Goal: Task Accomplishment & Management: Manage account settings

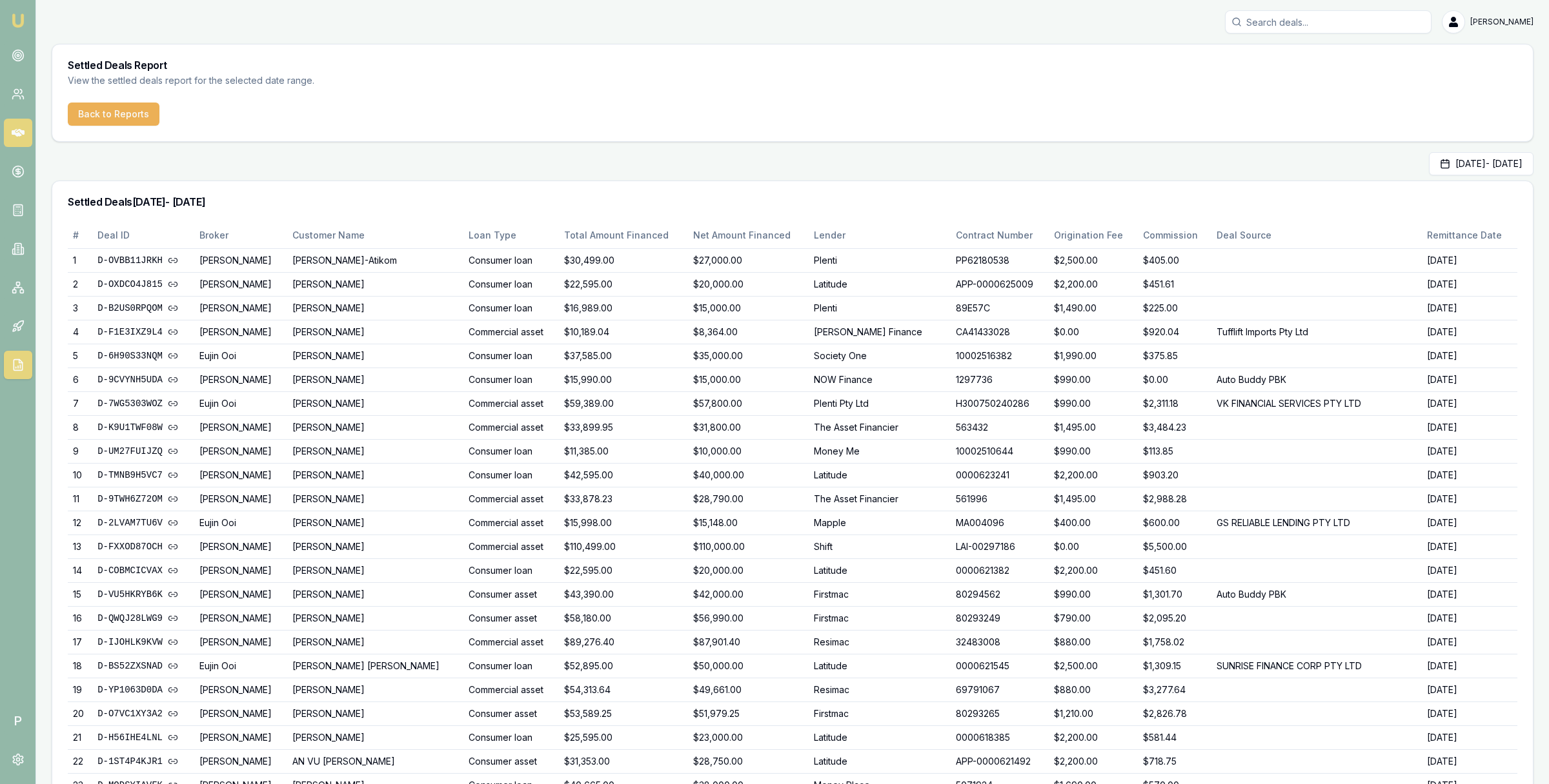
click at [20, 134] on icon at bounding box center [18, 133] width 13 height 8
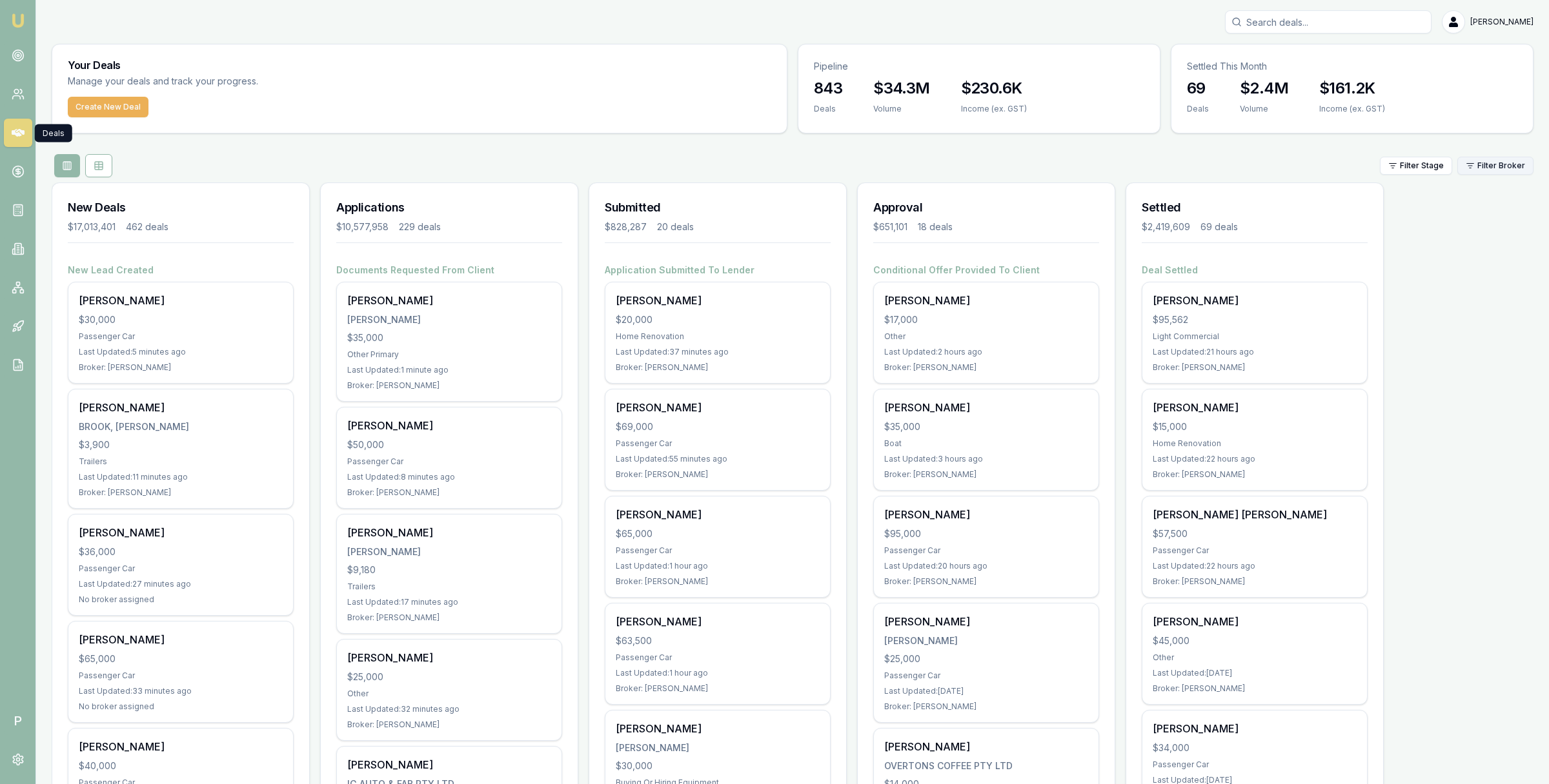
click at [1507, 167] on html "Emu Broker P Matt Leeburn Toggle Menu Your Deals Manage your deals and track yo…" at bounding box center [774, 392] width 1549 height 784
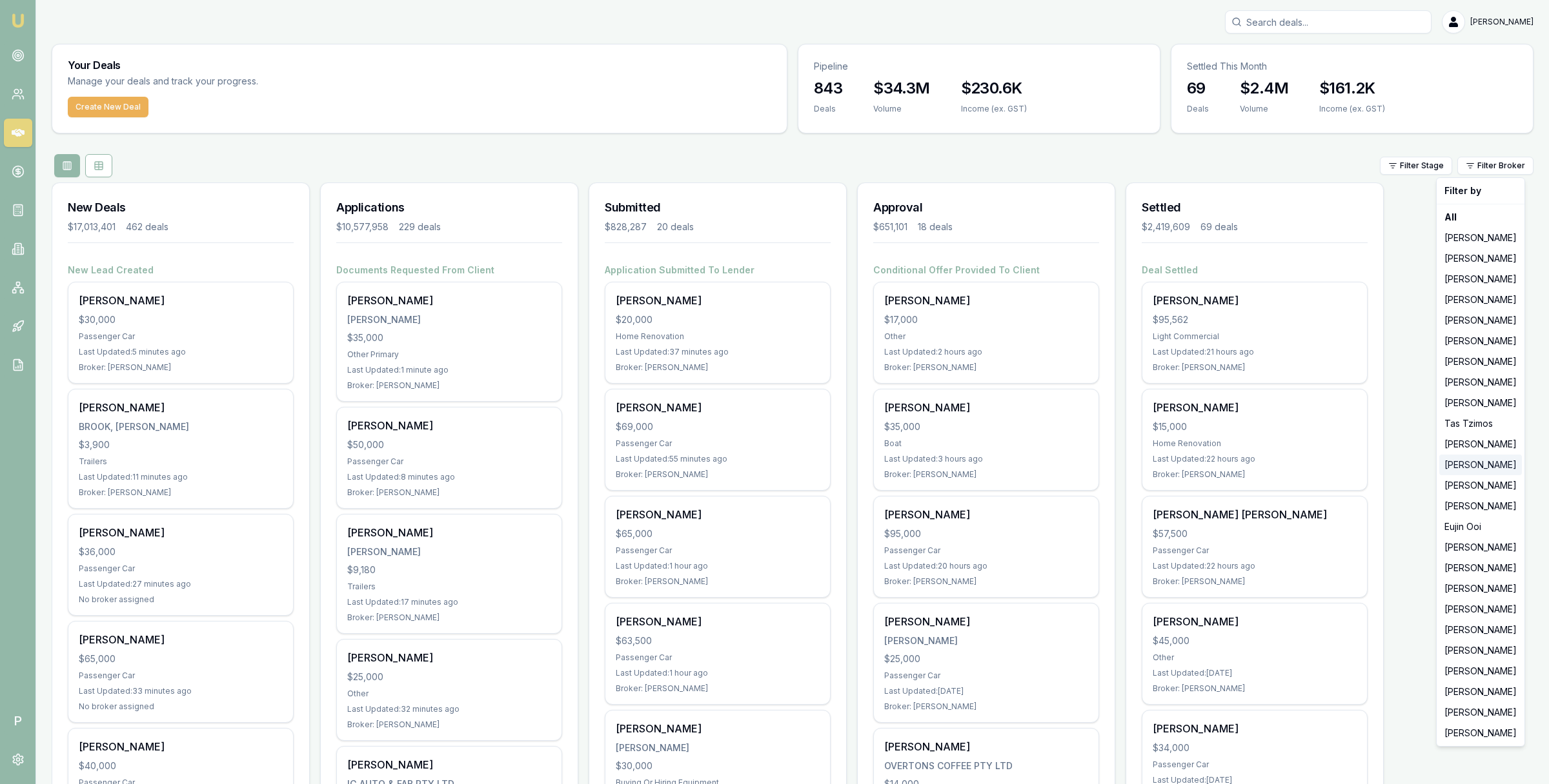
click at [1476, 466] on div "[PERSON_NAME]" at bounding box center [1480, 465] width 83 height 20
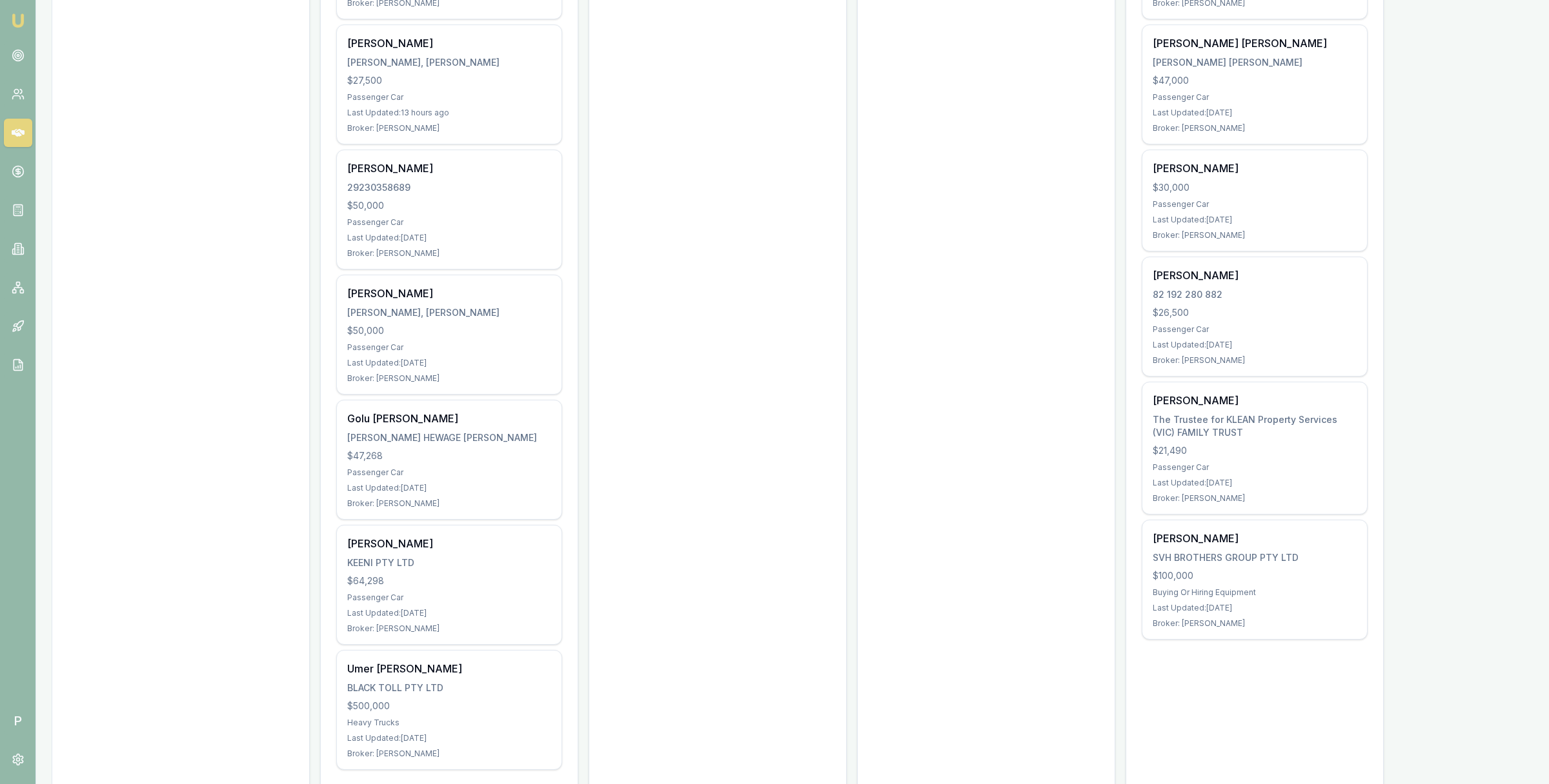
scroll to position [506, 0]
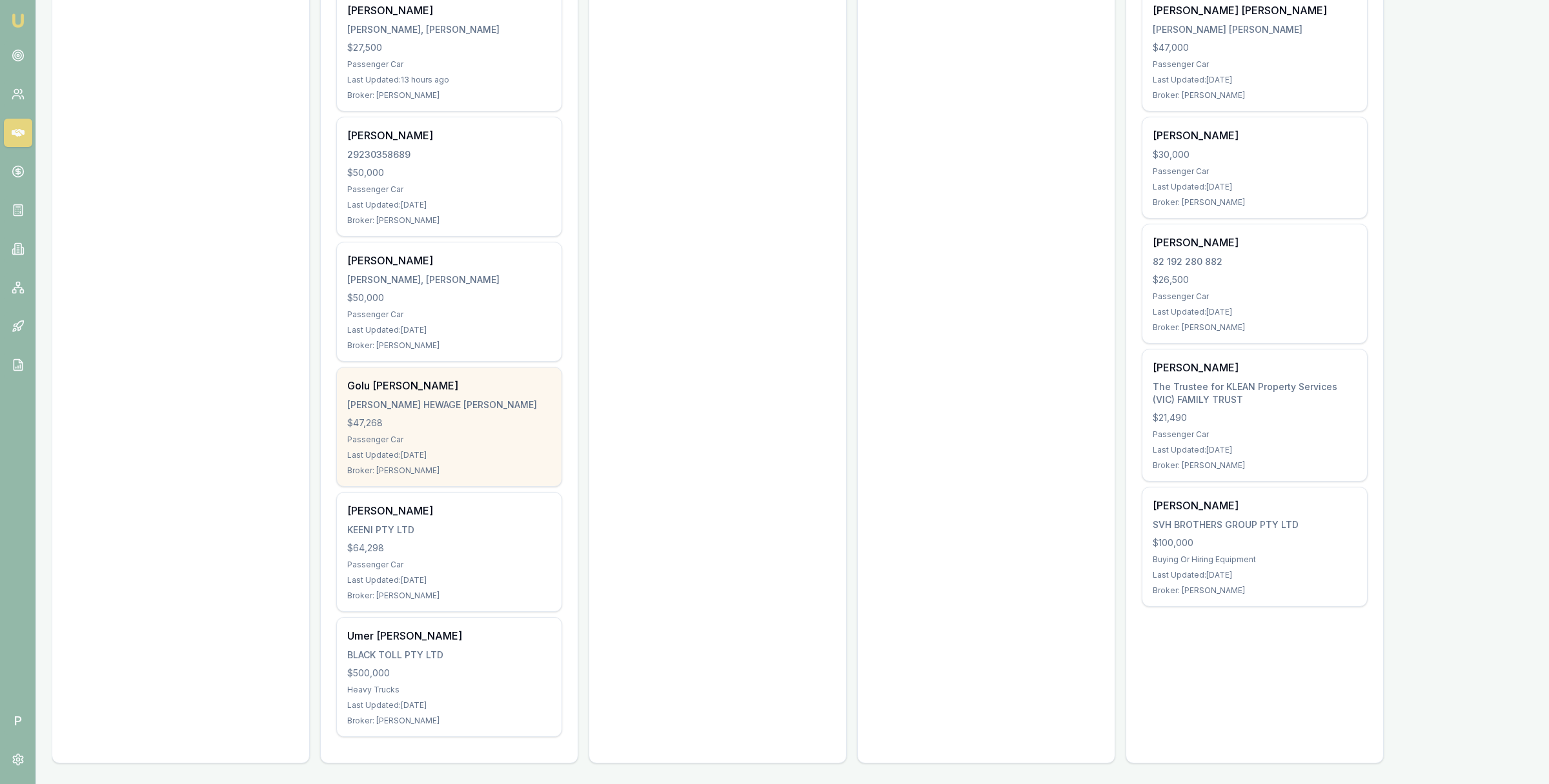
click at [465, 431] on div "Golu H J DE Silva DE SILVA, GOLU HEWAGE JANANIE VISHAKA $47,268 Passenger Car L…" at bounding box center [448, 427] width 224 height 119
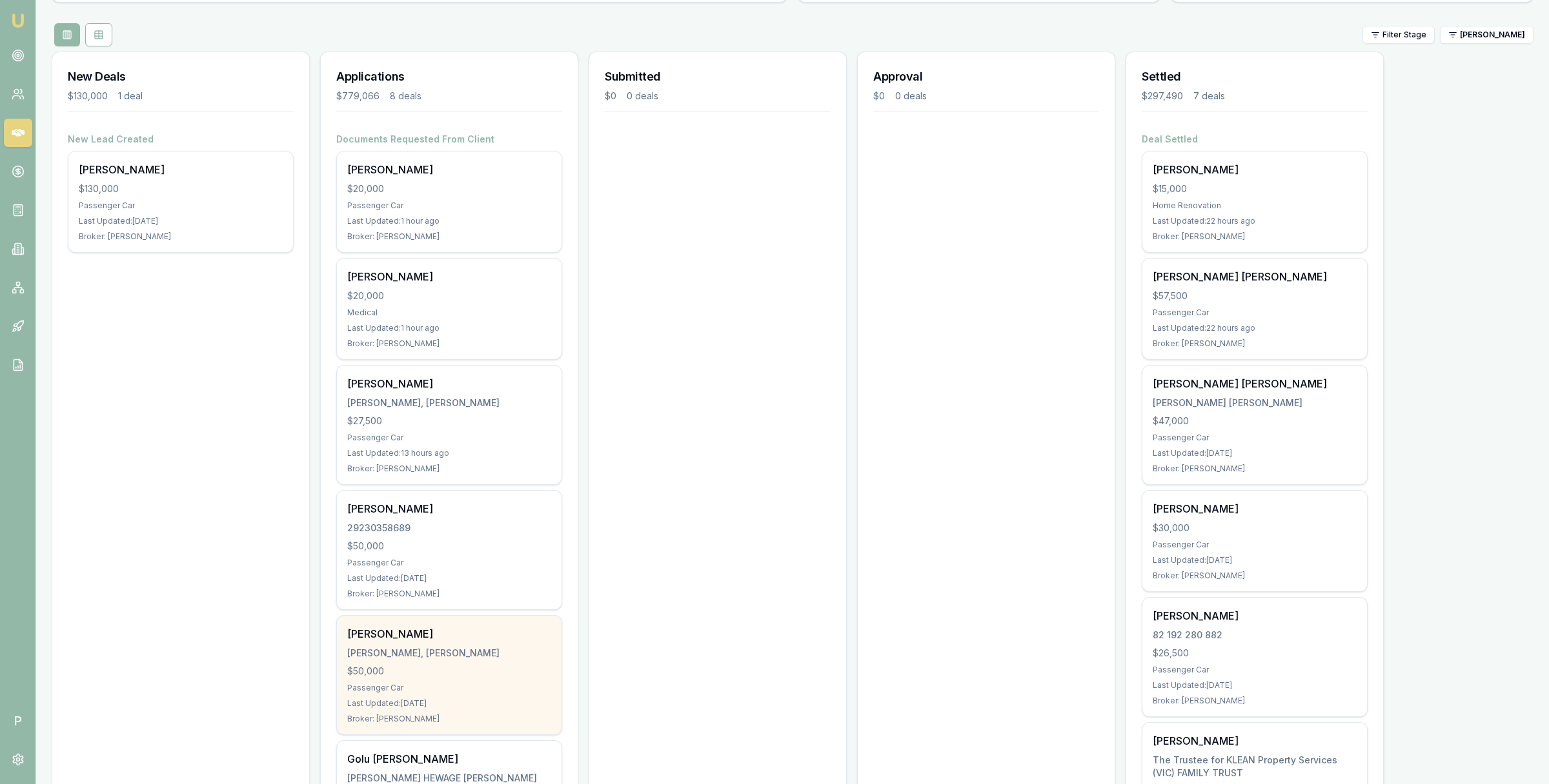
scroll to position [0, 0]
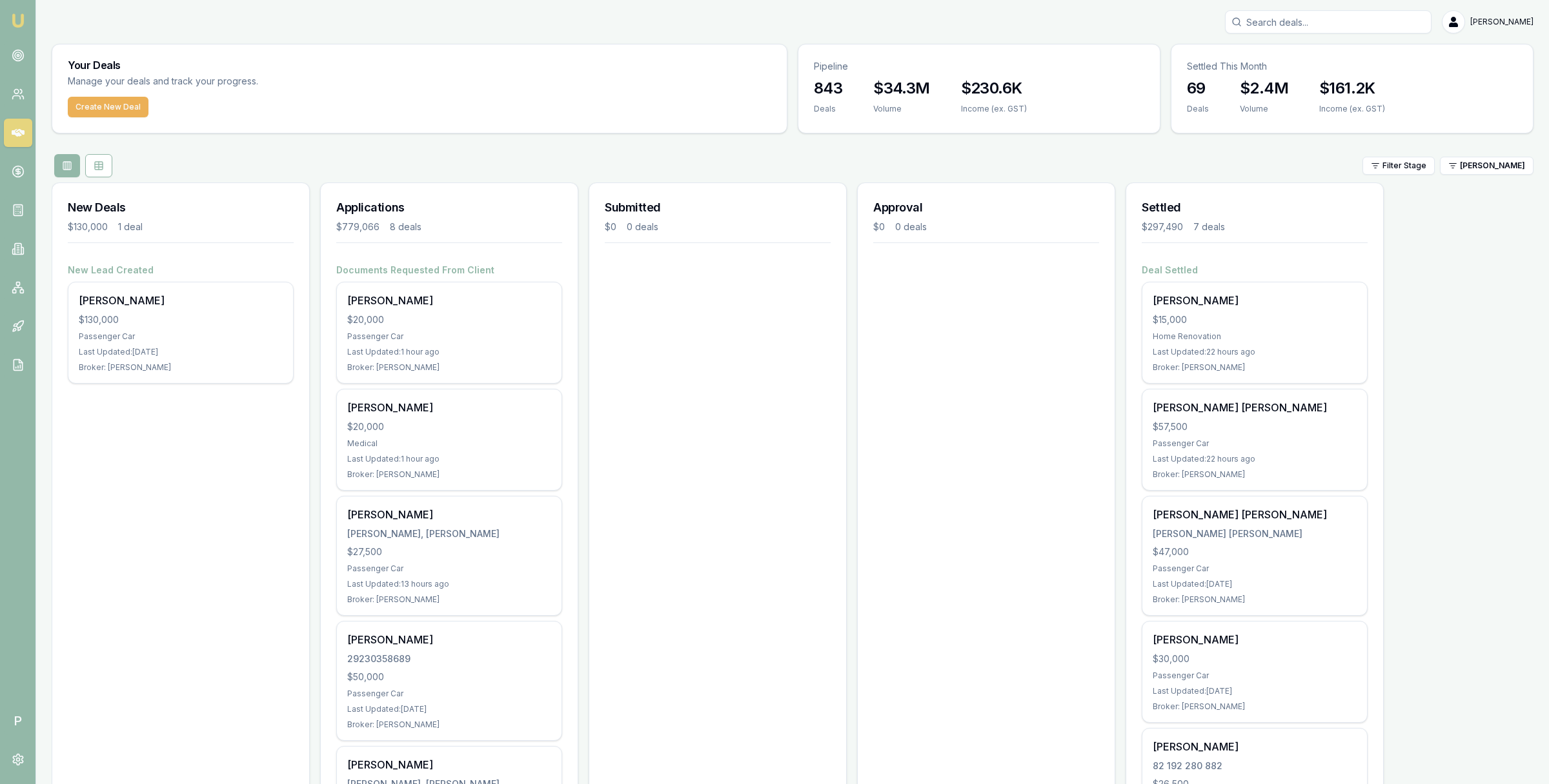
click at [1501, 154] on div "Filter Stage Pinkesh Patel" at bounding box center [792, 166] width 1481 height 24
click at [1495, 167] on html "Emu Broker P Matt Leeburn Toggle Menu Your Deals Manage your deals and track yo…" at bounding box center [774, 392] width 1549 height 784
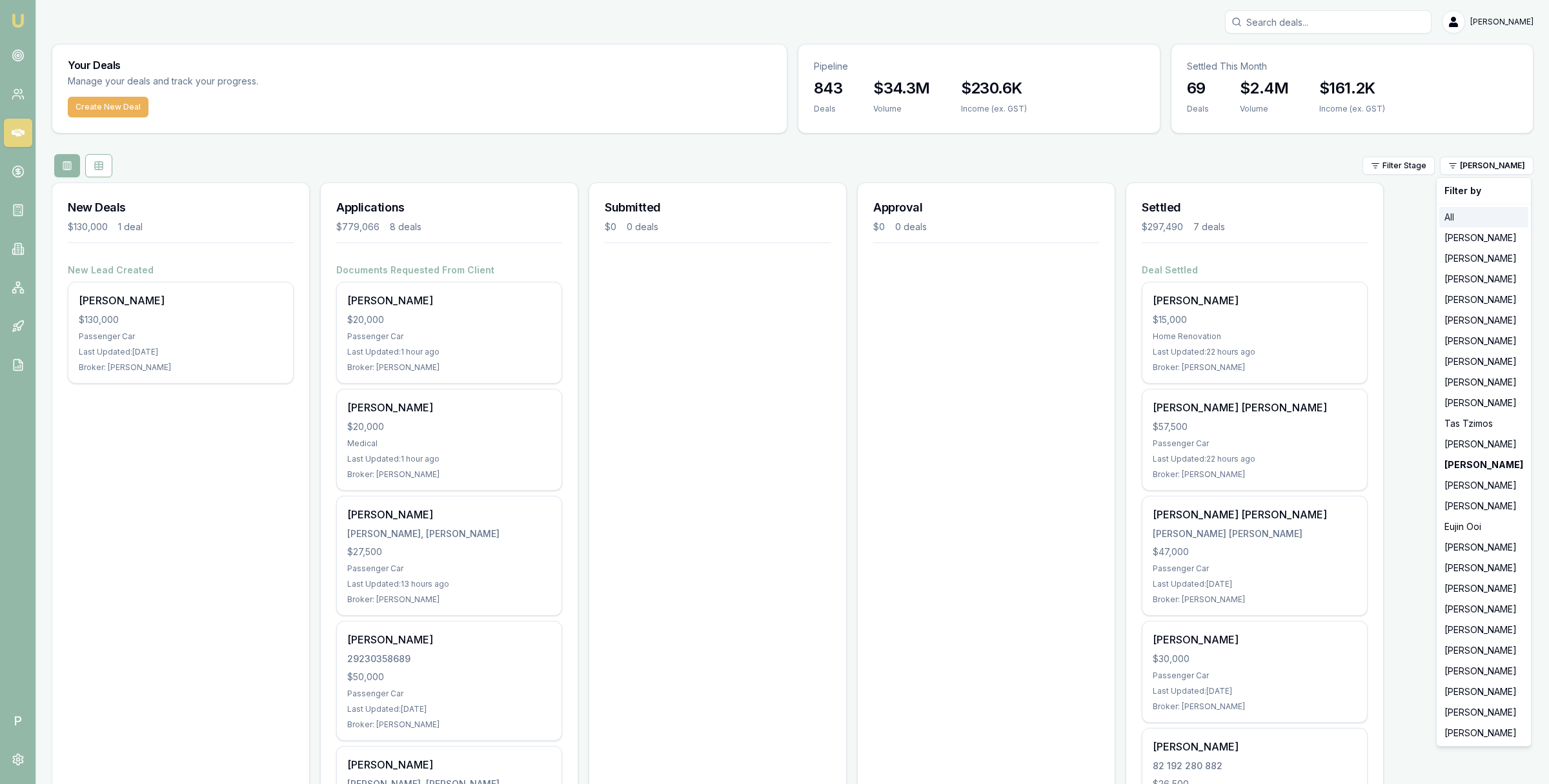
click at [1468, 223] on div "All" at bounding box center [1483, 217] width 89 height 20
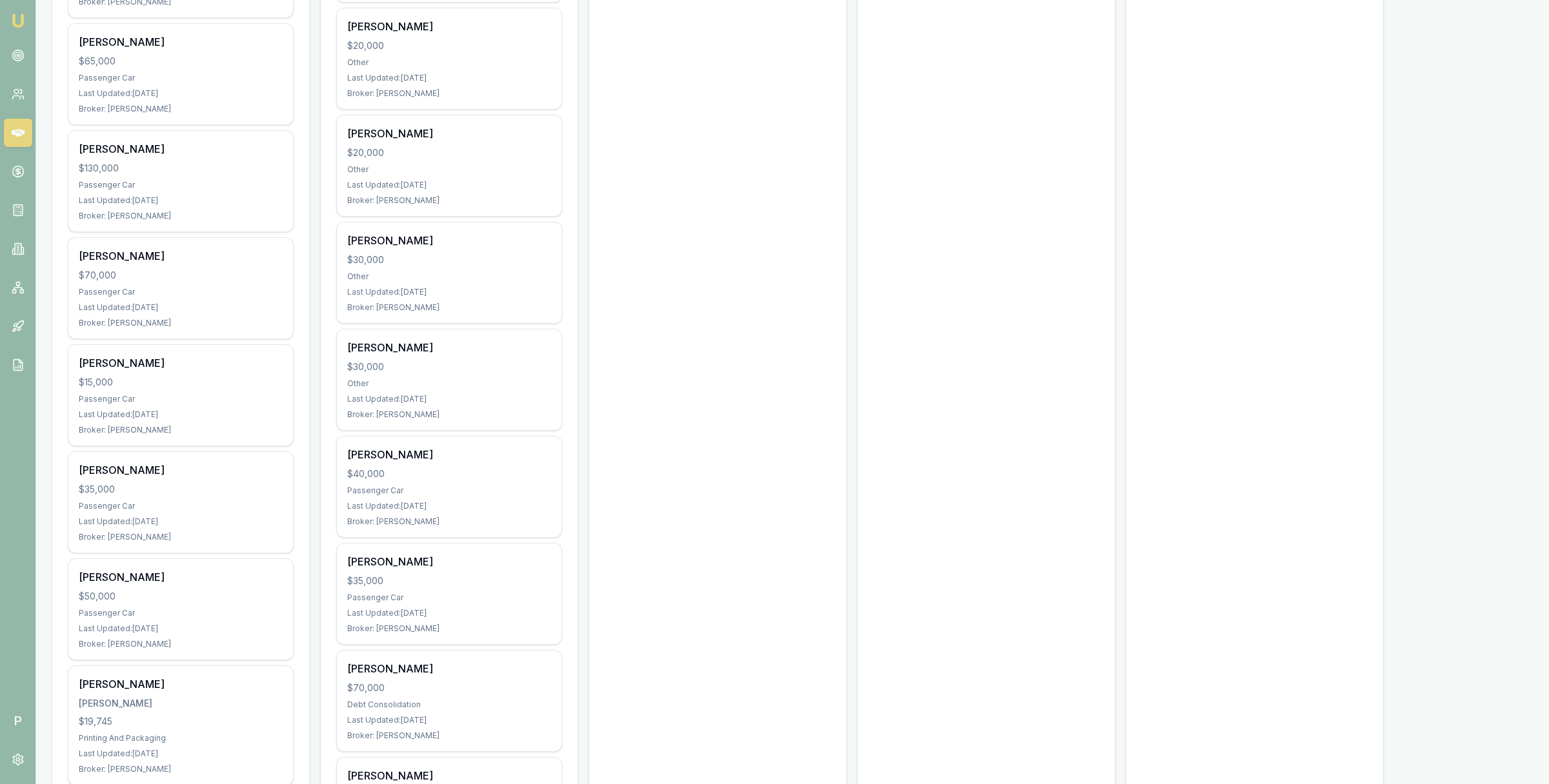
scroll to position [12098, 0]
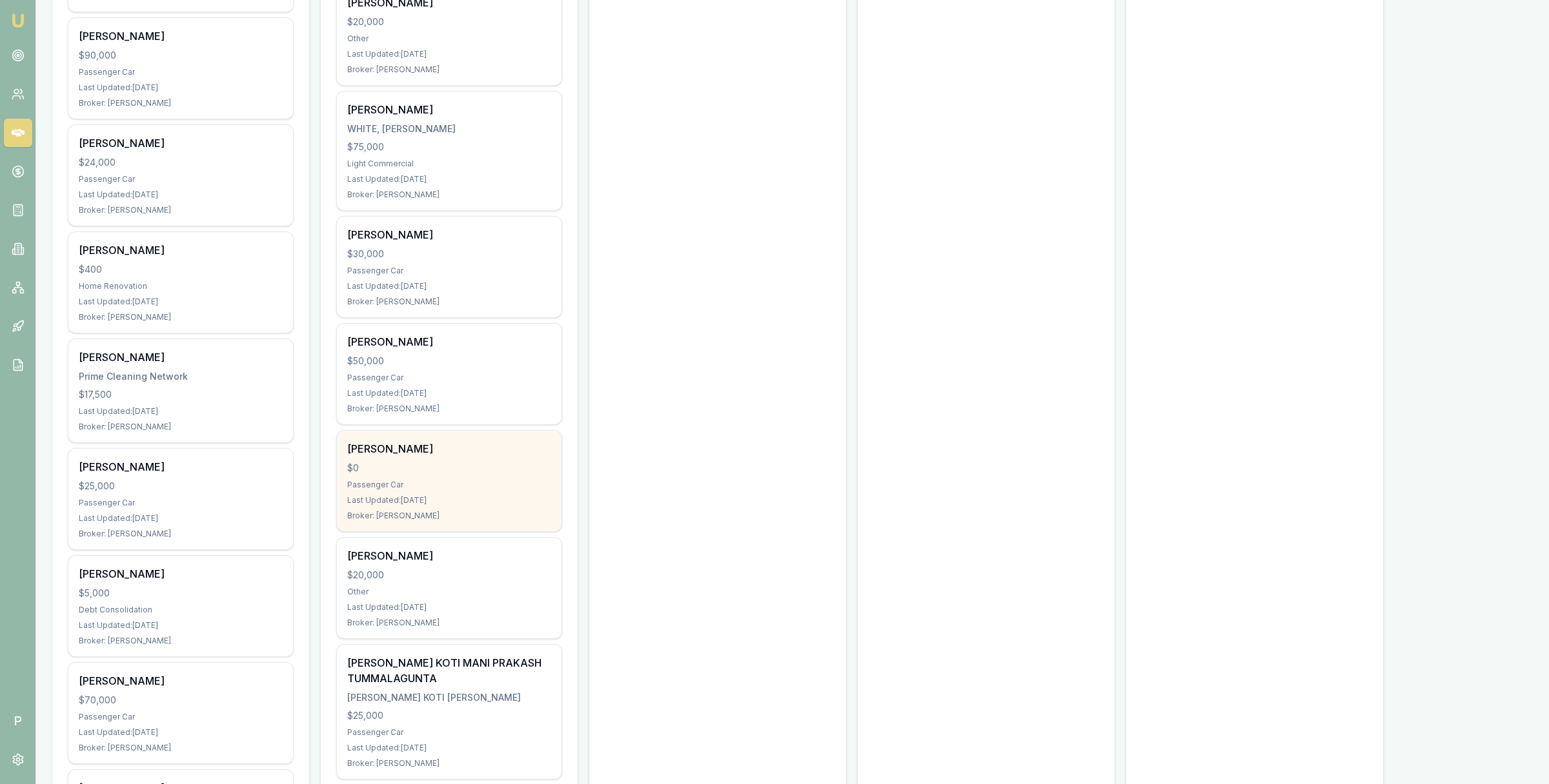
click at [444, 457] on div "[PERSON_NAME]" at bounding box center [448, 449] width 204 height 16
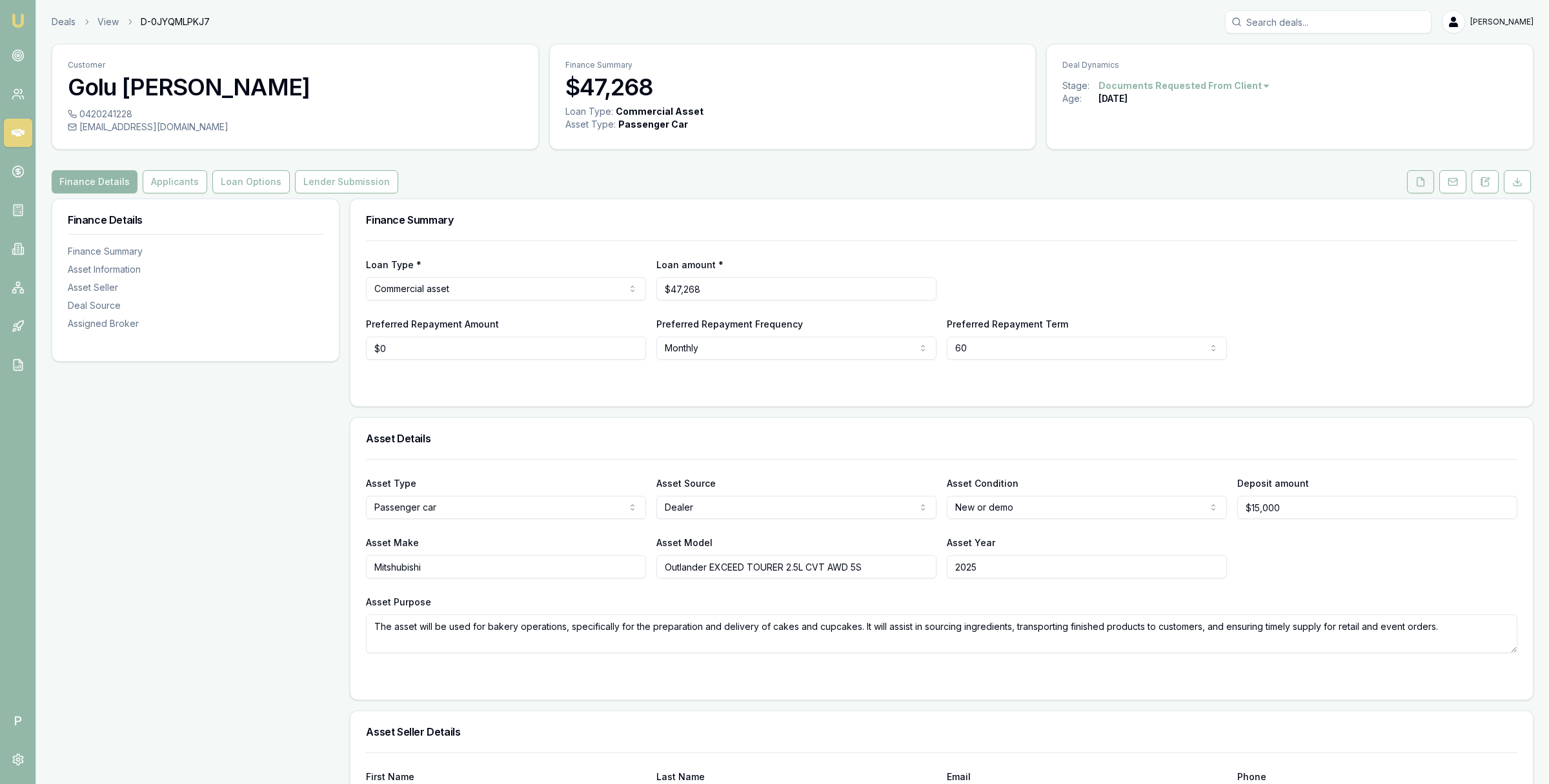
click at [1415, 186] on icon at bounding box center [1420, 182] width 10 height 10
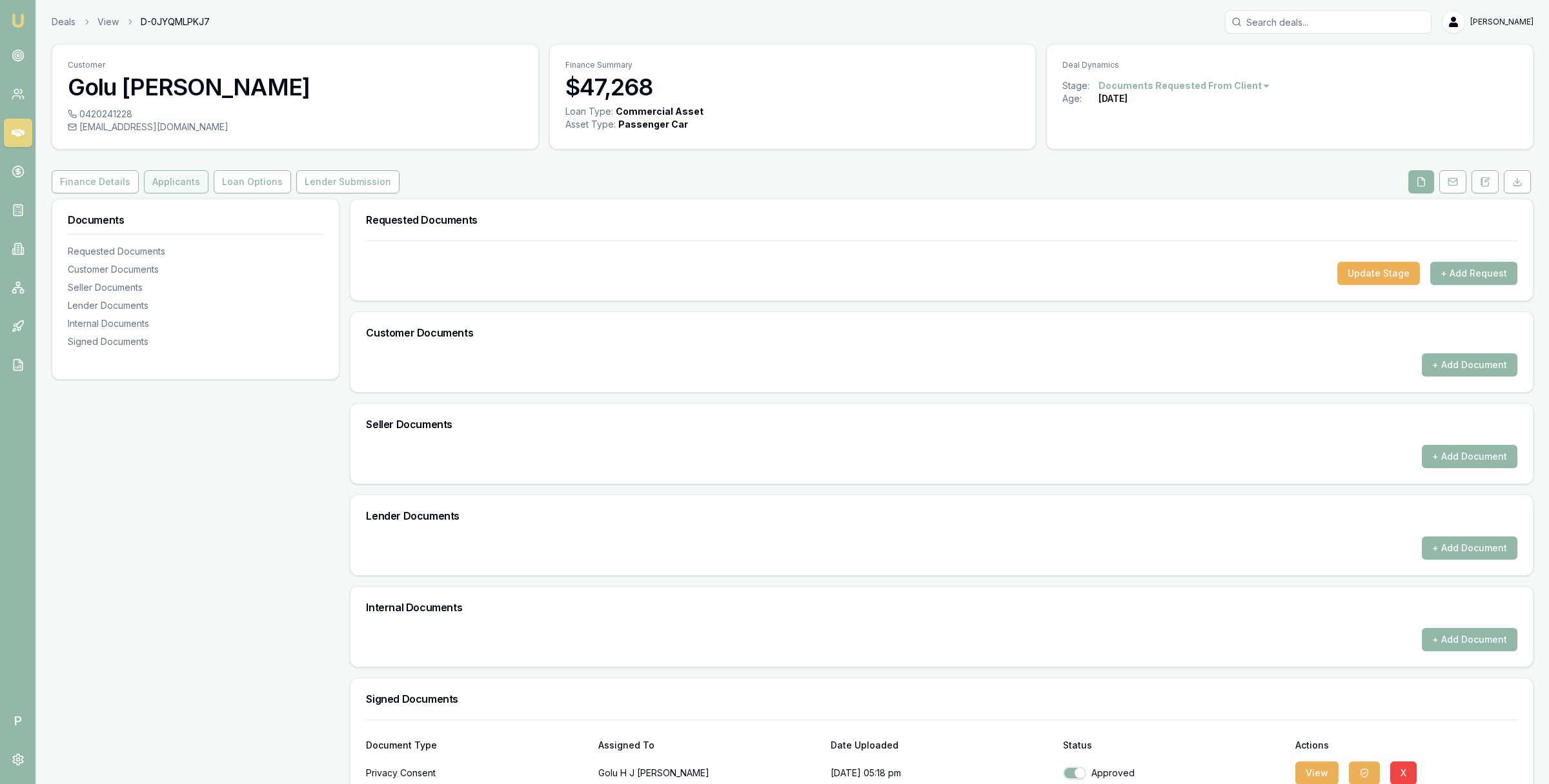
click at [164, 182] on button "Applicants" at bounding box center [176, 182] width 65 height 24
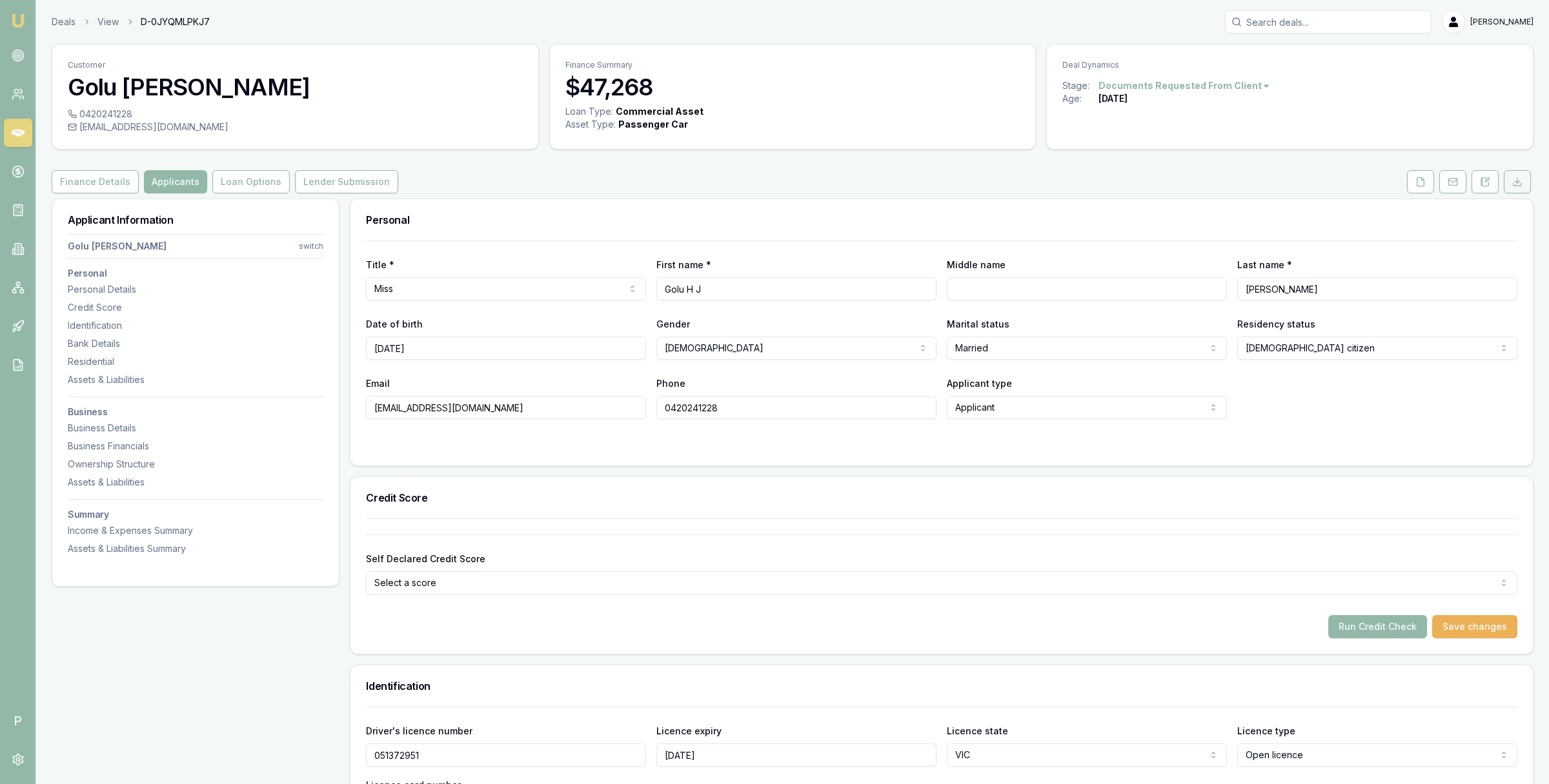
click at [1516, 182] on polyline at bounding box center [1518, 182] width 5 height 2
click at [13, 137] on icon at bounding box center [18, 133] width 13 height 13
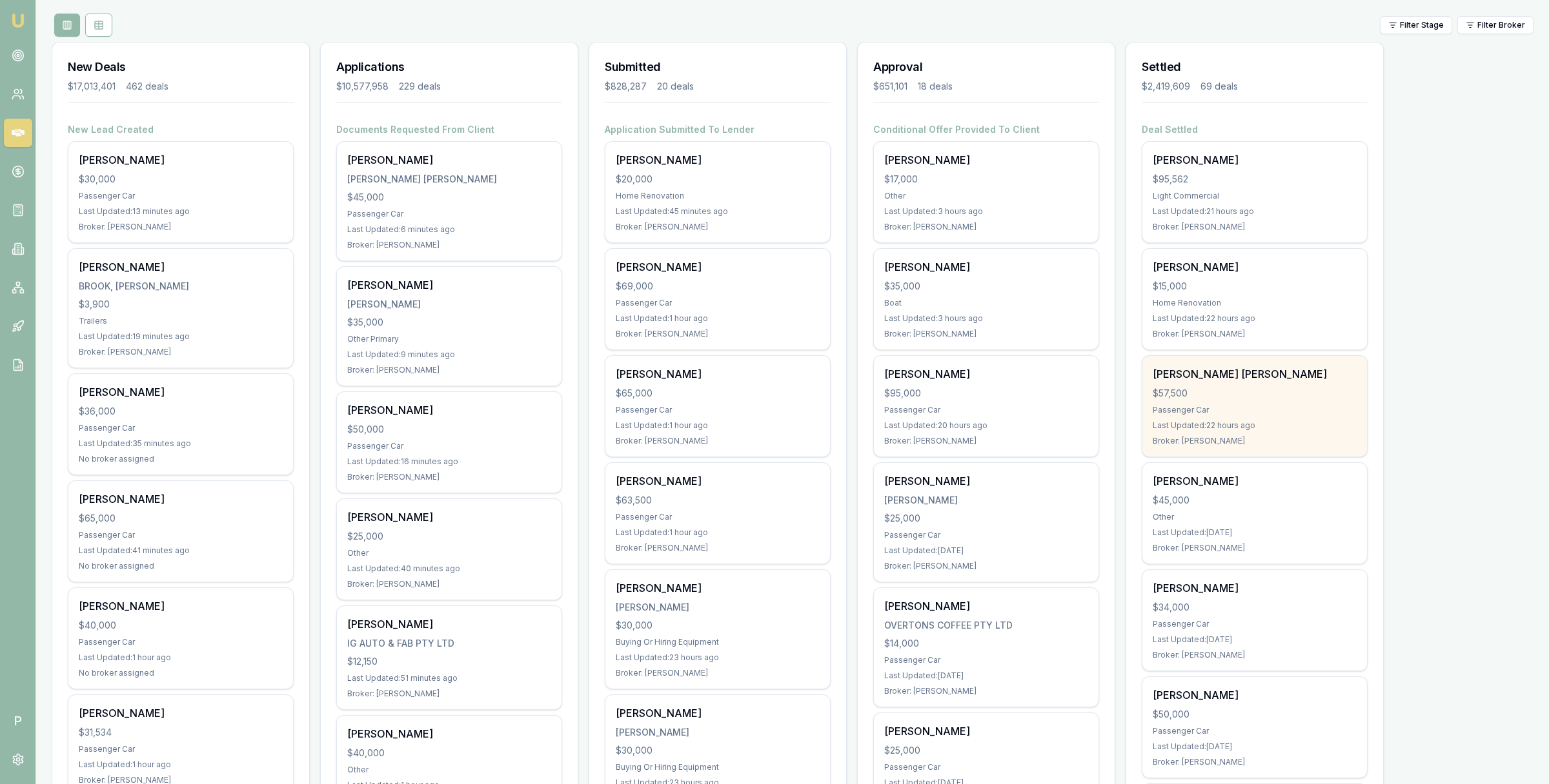
scroll to position [332, 0]
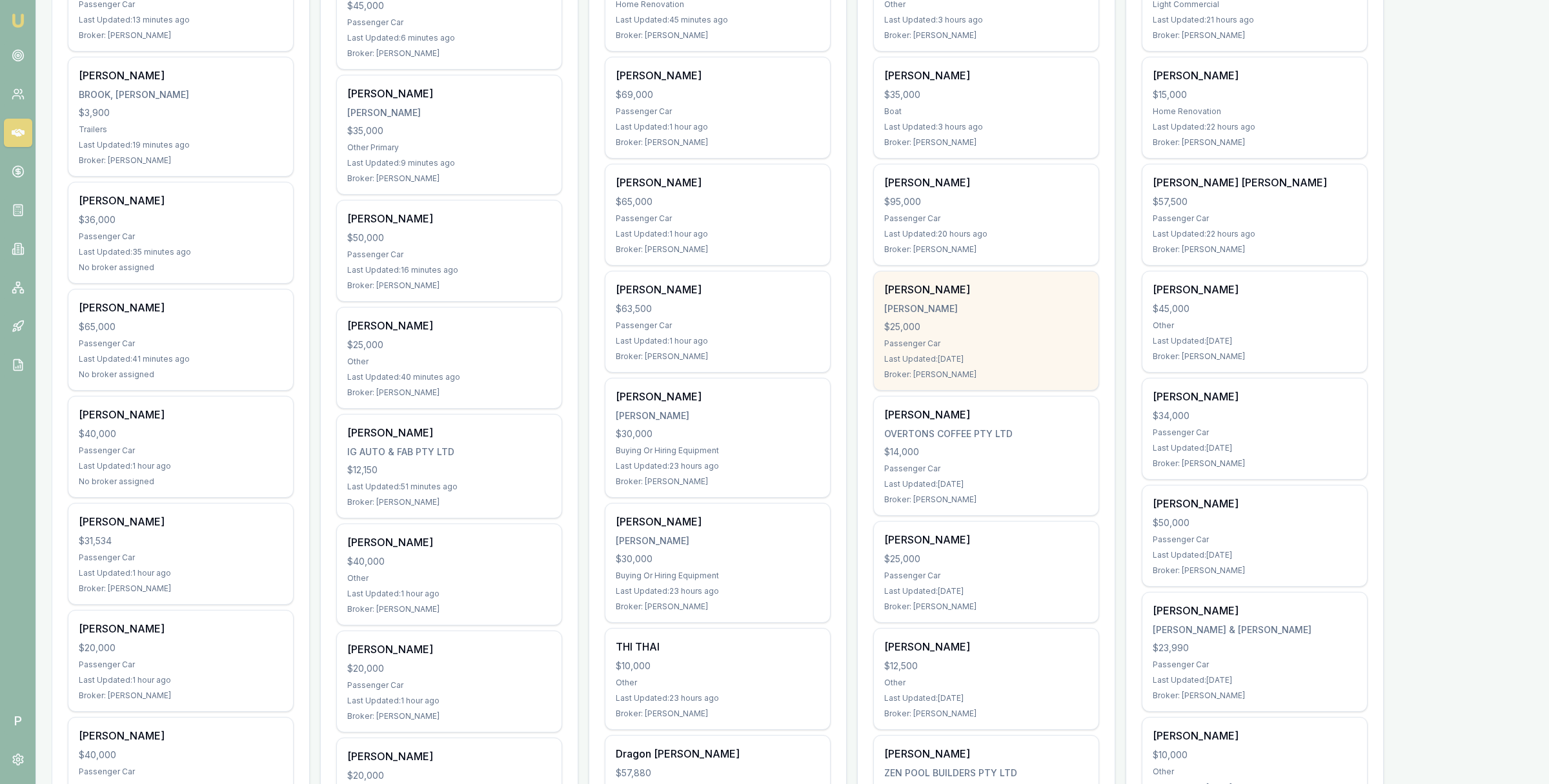
click at [994, 297] on div "Jonathan Munro" at bounding box center [986, 289] width 204 height 16
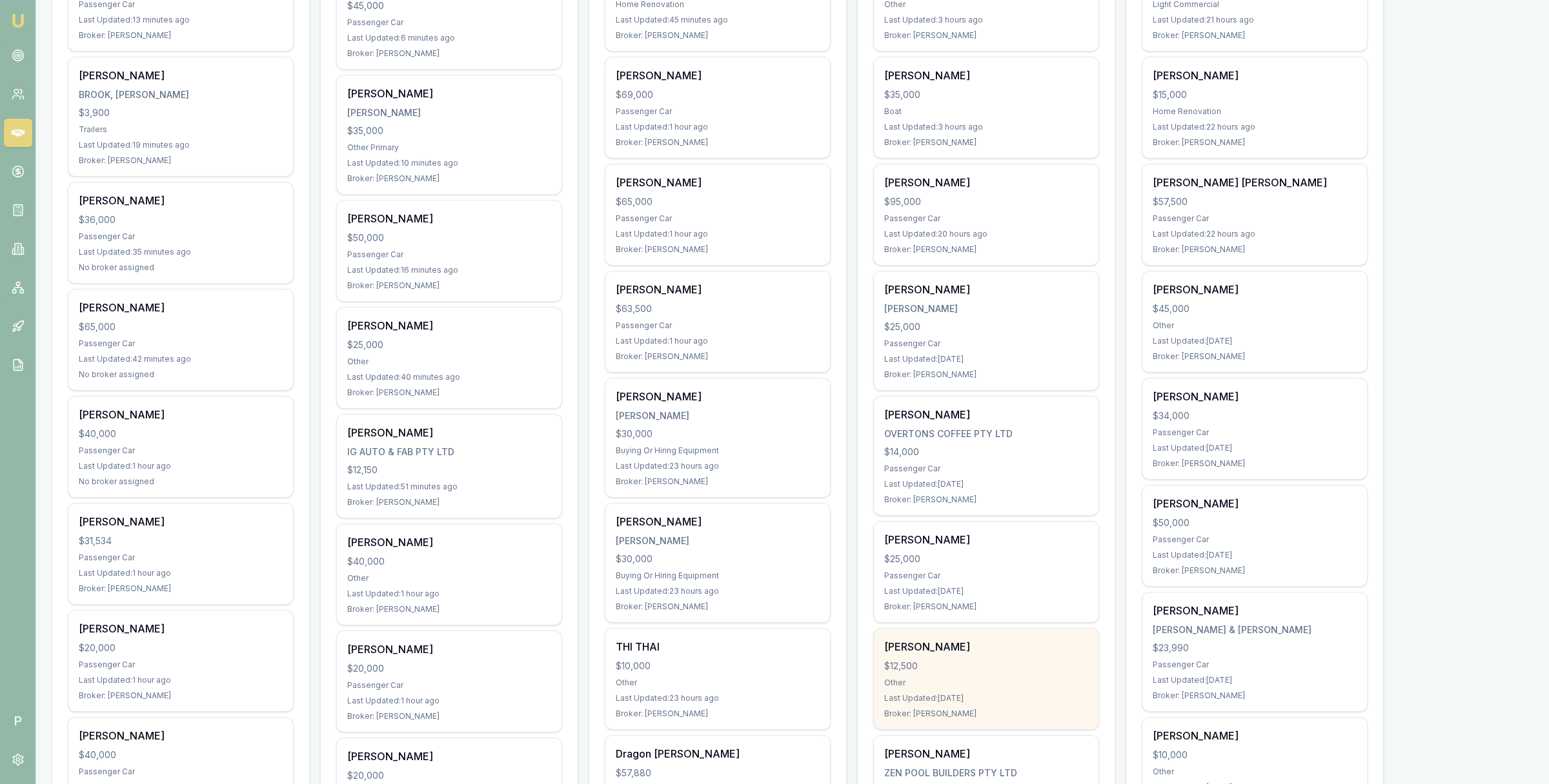
scroll to position [536, 0]
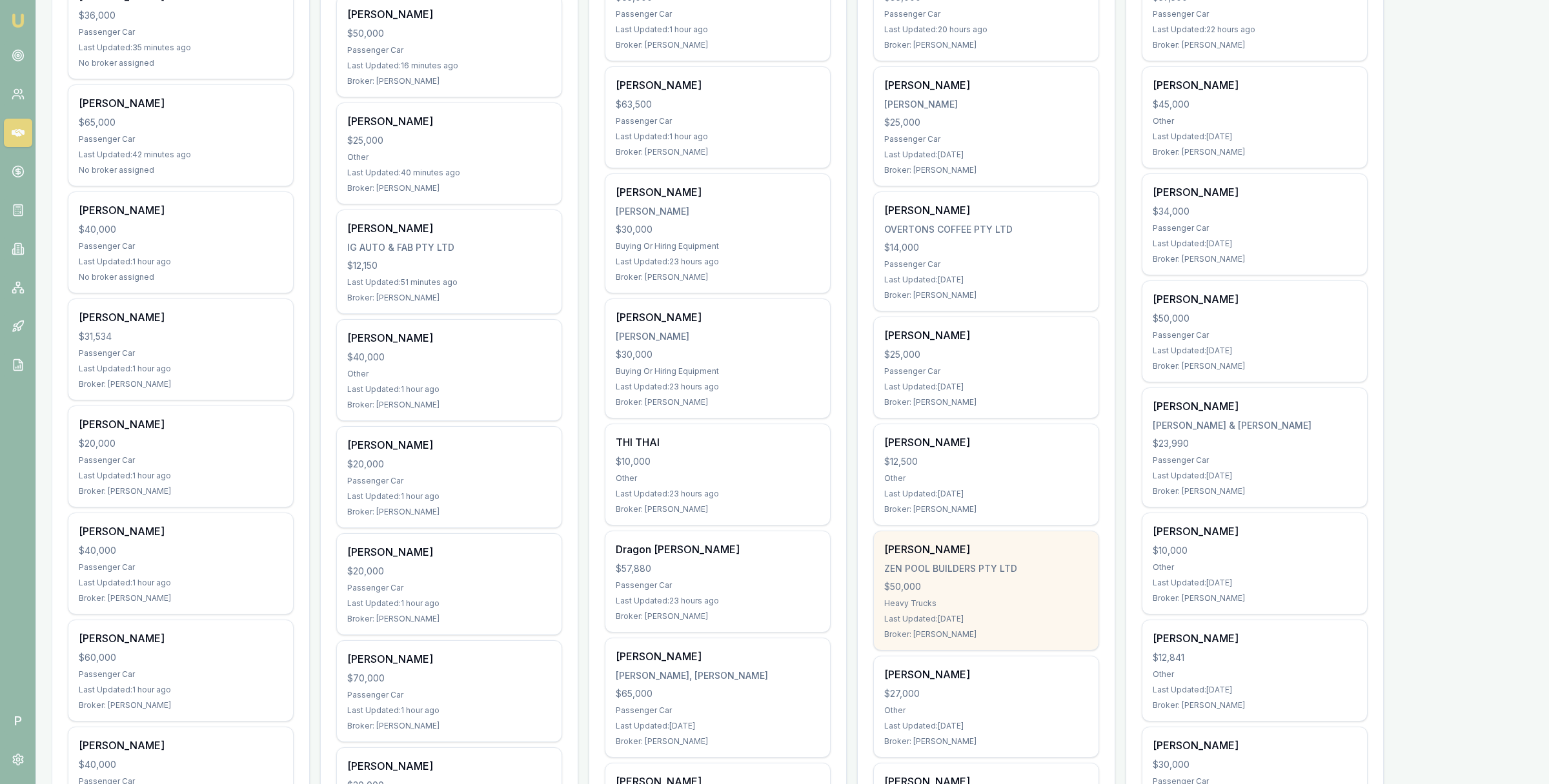
click at [1007, 562] on div "KYLE THOMPSON ZEN POOL BUILDERS PTY LTD $50,000 Heavy Trucks Last Updated: 6 da…" at bounding box center [986, 591] width 224 height 119
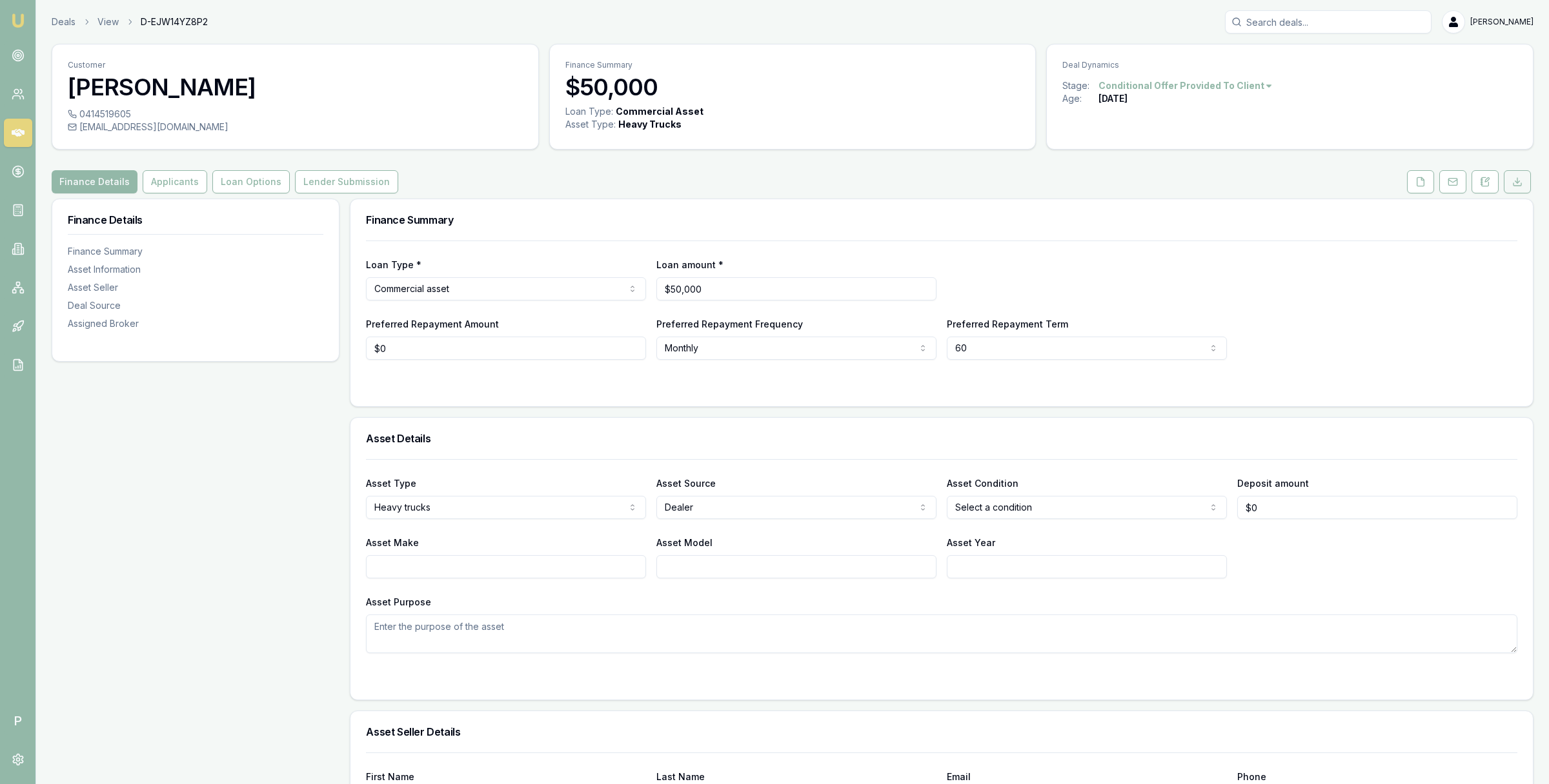
click at [1517, 178] on icon at bounding box center [1517, 182] width 10 height 10
click at [172, 181] on button "Applicants" at bounding box center [175, 182] width 65 height 24
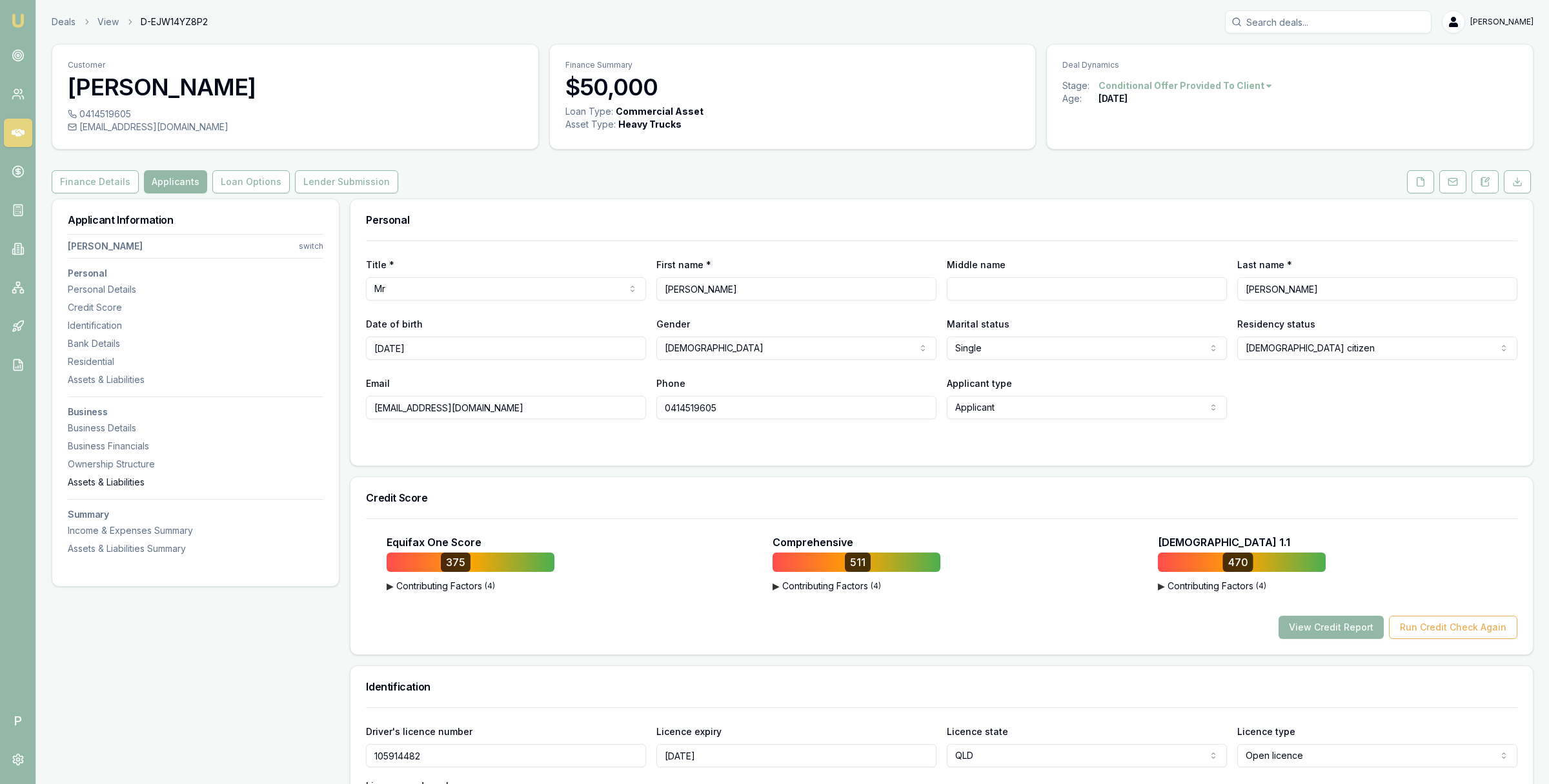
click at [124, 480] on div "Assets & Liabilities" at bounding box center [195, 482] width 256 height 13
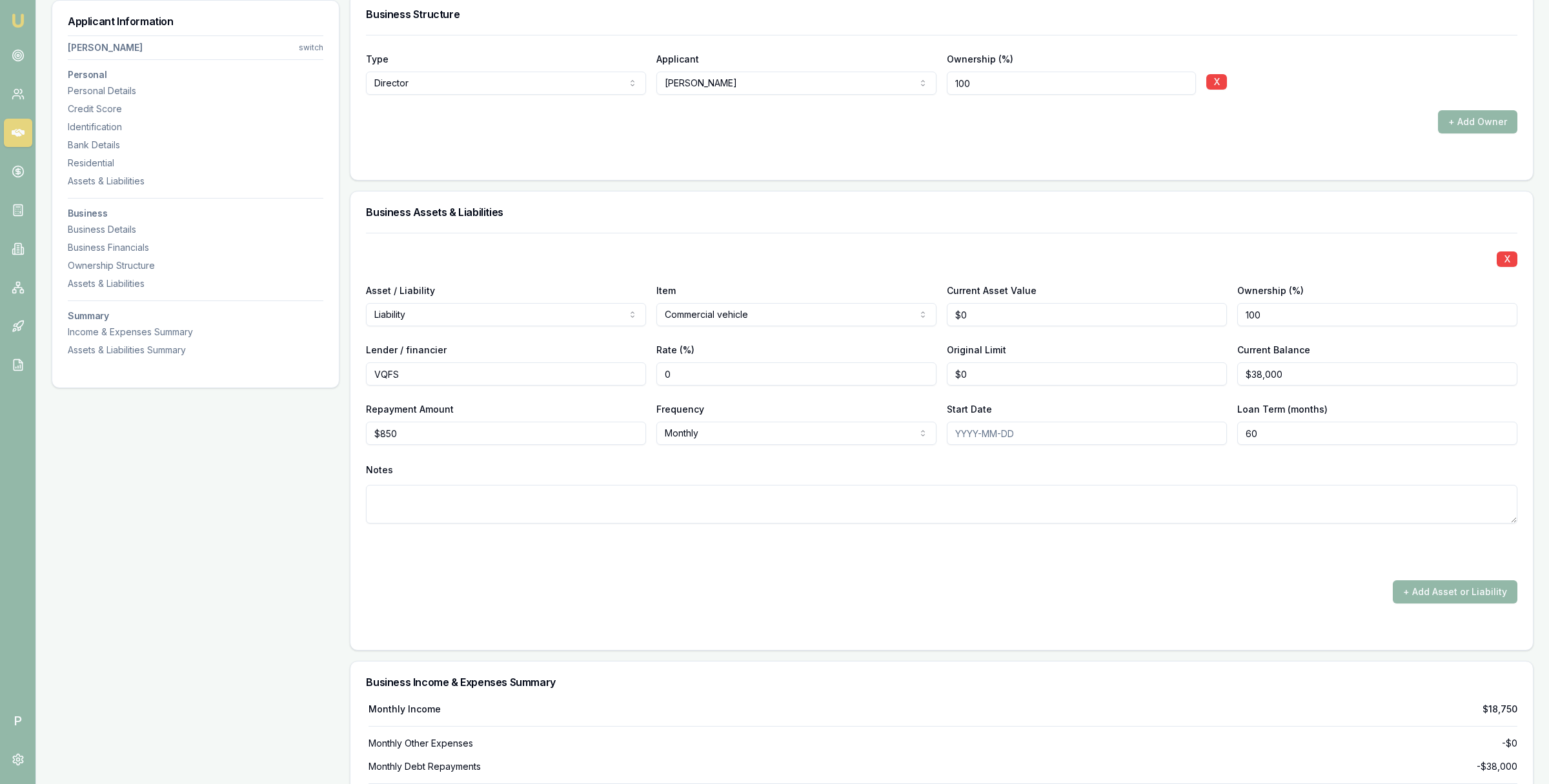
scroll to position [3965, 0]
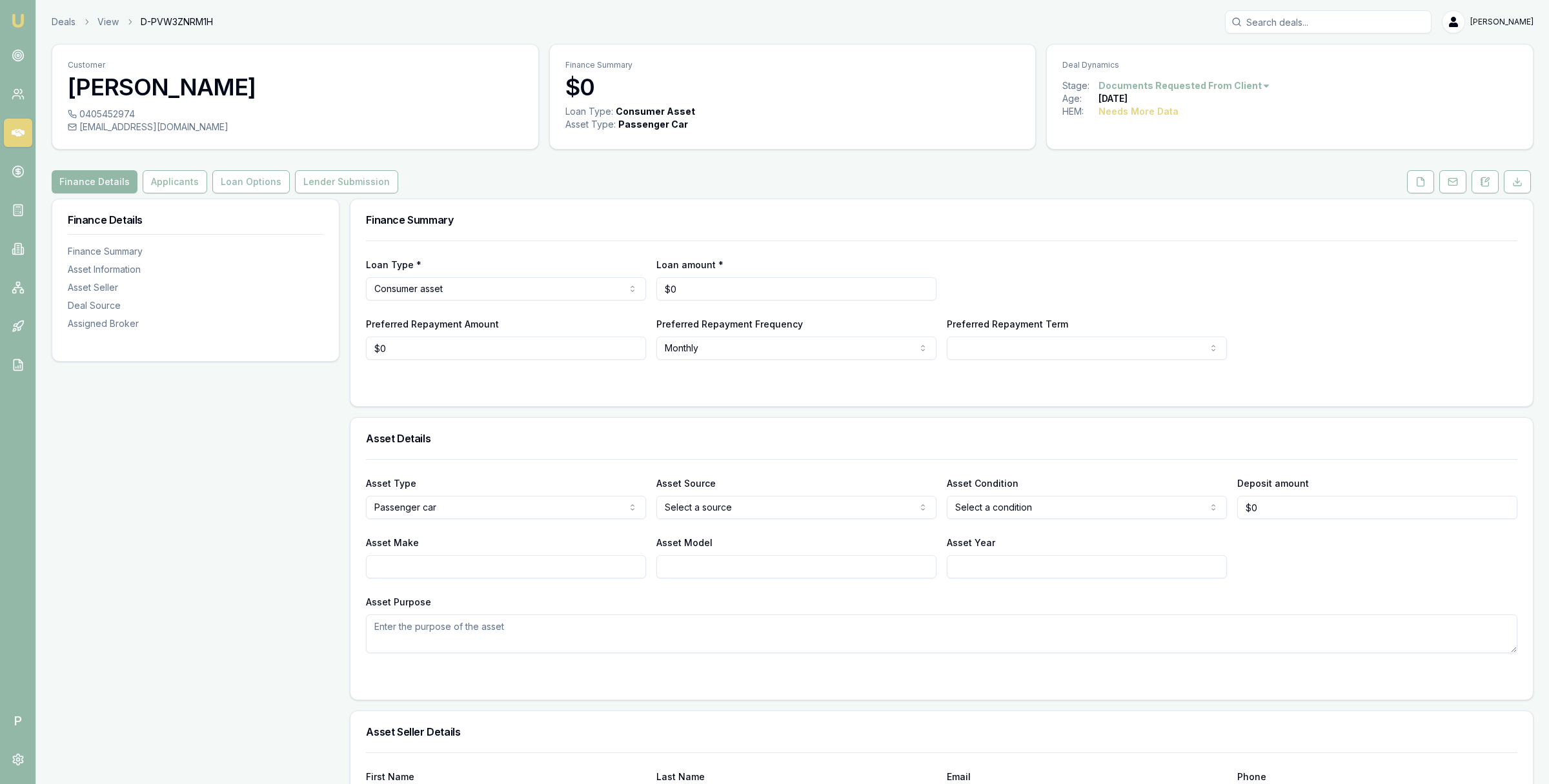
click at [420, 285] on html "Emu Broker P Deals View D-PVW3ZNRM1H [PERSON_NAME] Toggle Menu Customer [PERSON…" at bounding box center [774, 392] width 1549 height 784
select select "COMMERCIAL_ASSET"
click at [171, 185] on button "Applicants" at bounding box center [175, 182] width 65 height 24
select select "60"
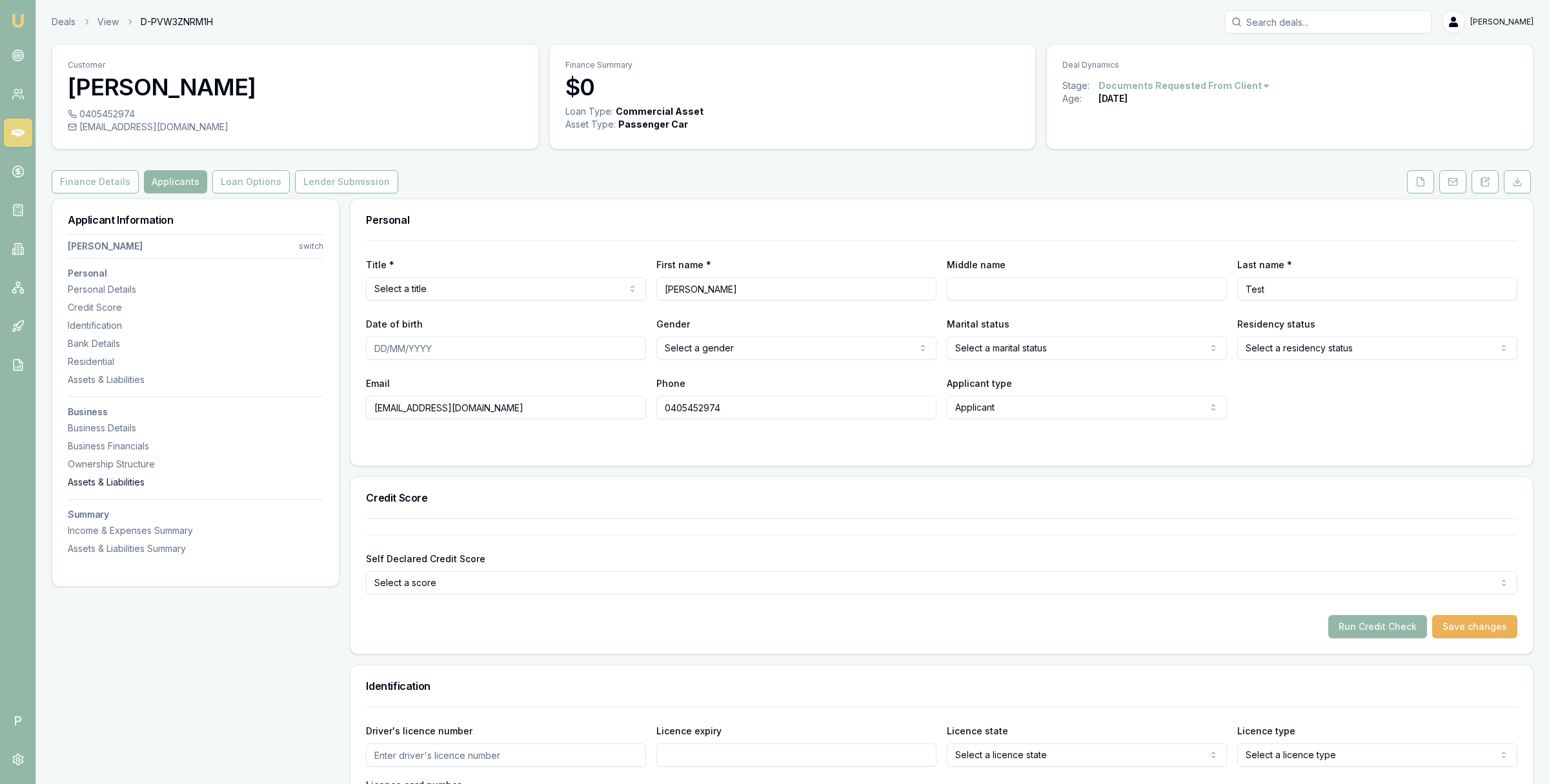
click at [127, 487] on div "Assets & Liabilities" at bounding box center [195, 482] width 256 height 13
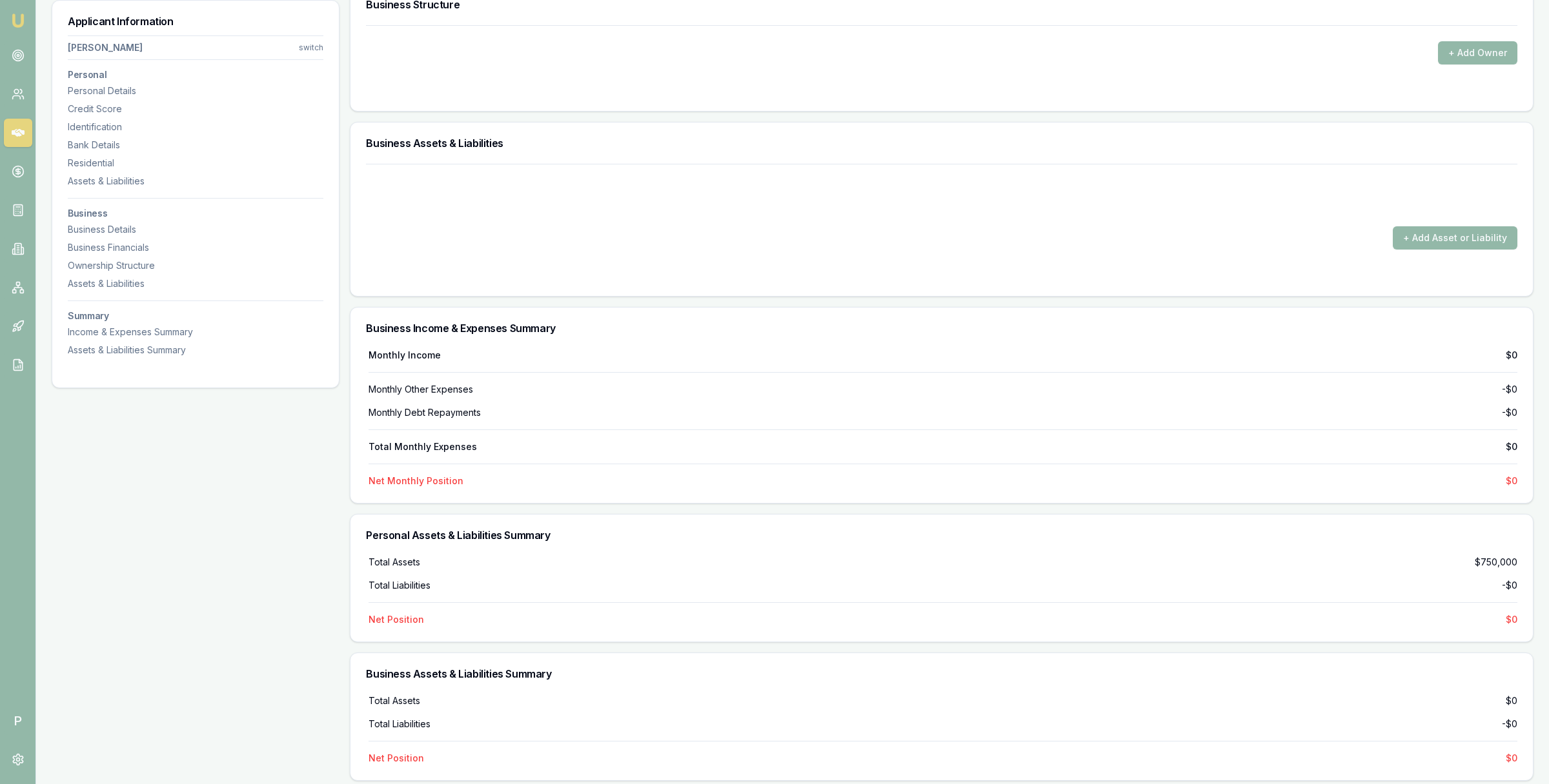
scroll to position [2375, 0]
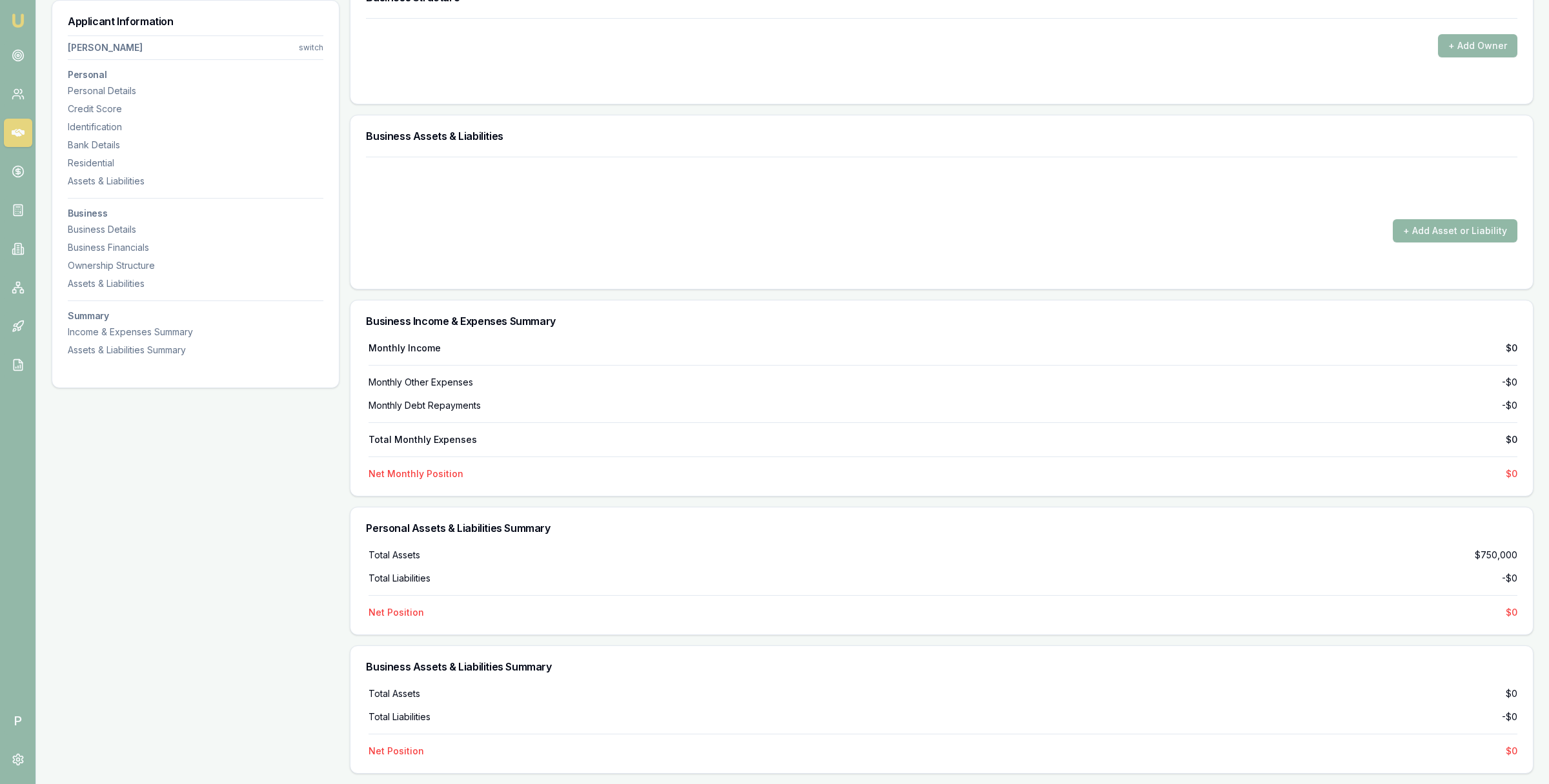
click at [1438, 232] on button "+ Add Asset or Liability" at bounding box center [1455, 231] width 124 height 24
